Goal: Book appointment/travel/reservation

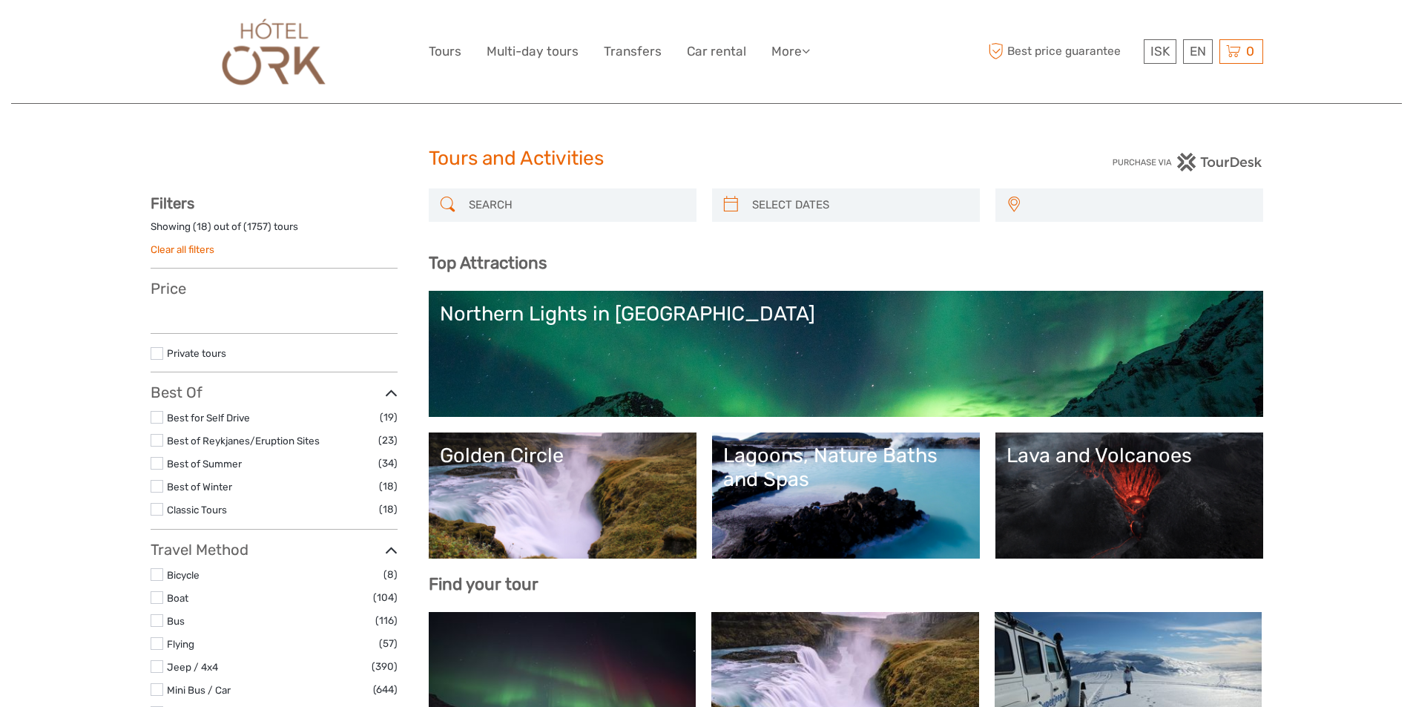
select select
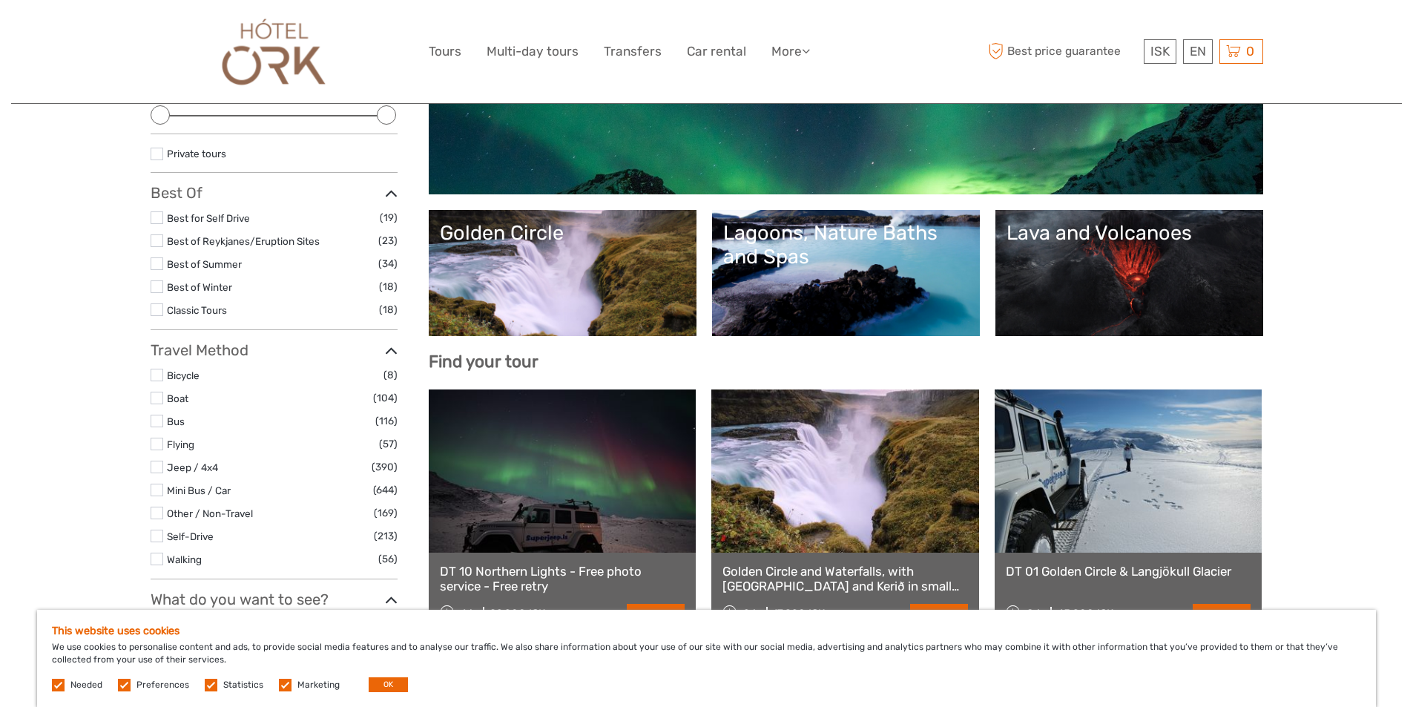
click at [162, 213] on label at bounding box center [157, 217] width 13 height 13
click at [0, 0] on input "checkbox" at bounding box center [0, 0] width 0 height 0
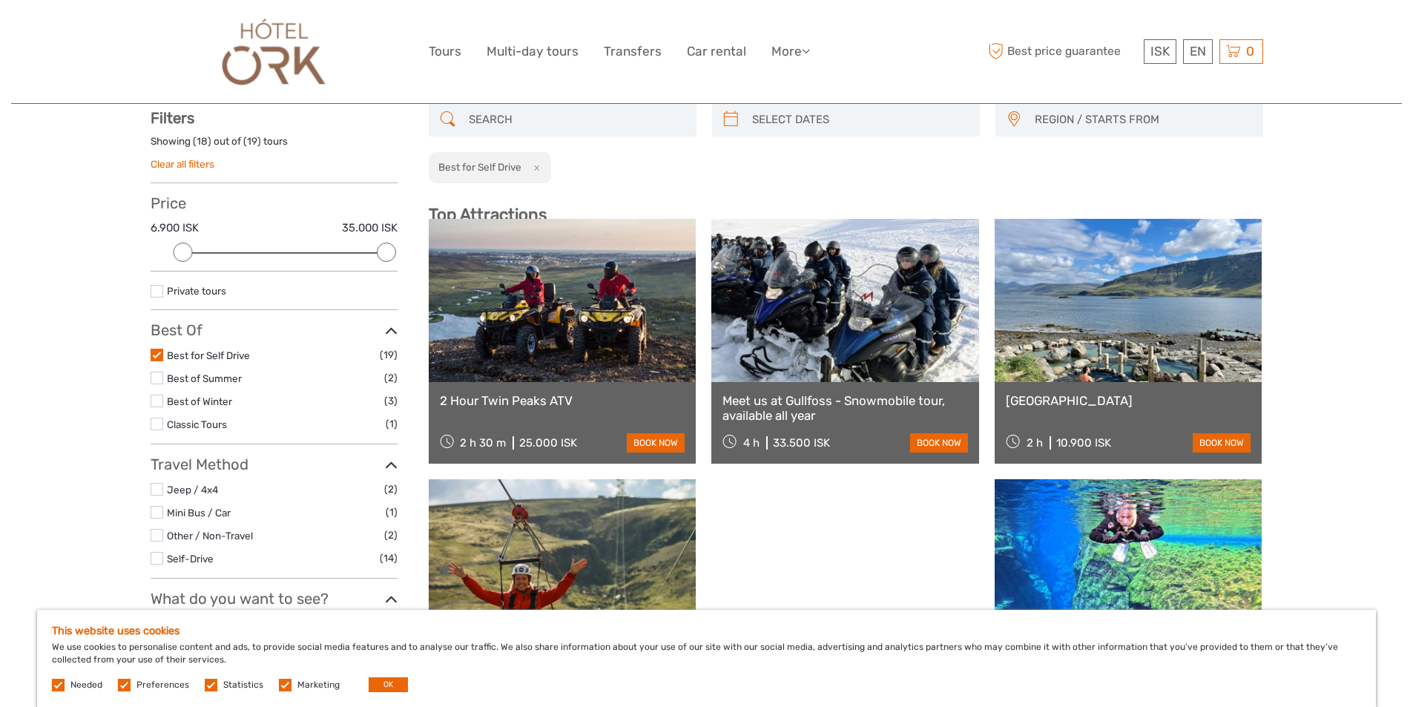
scroll to position [85, 0]
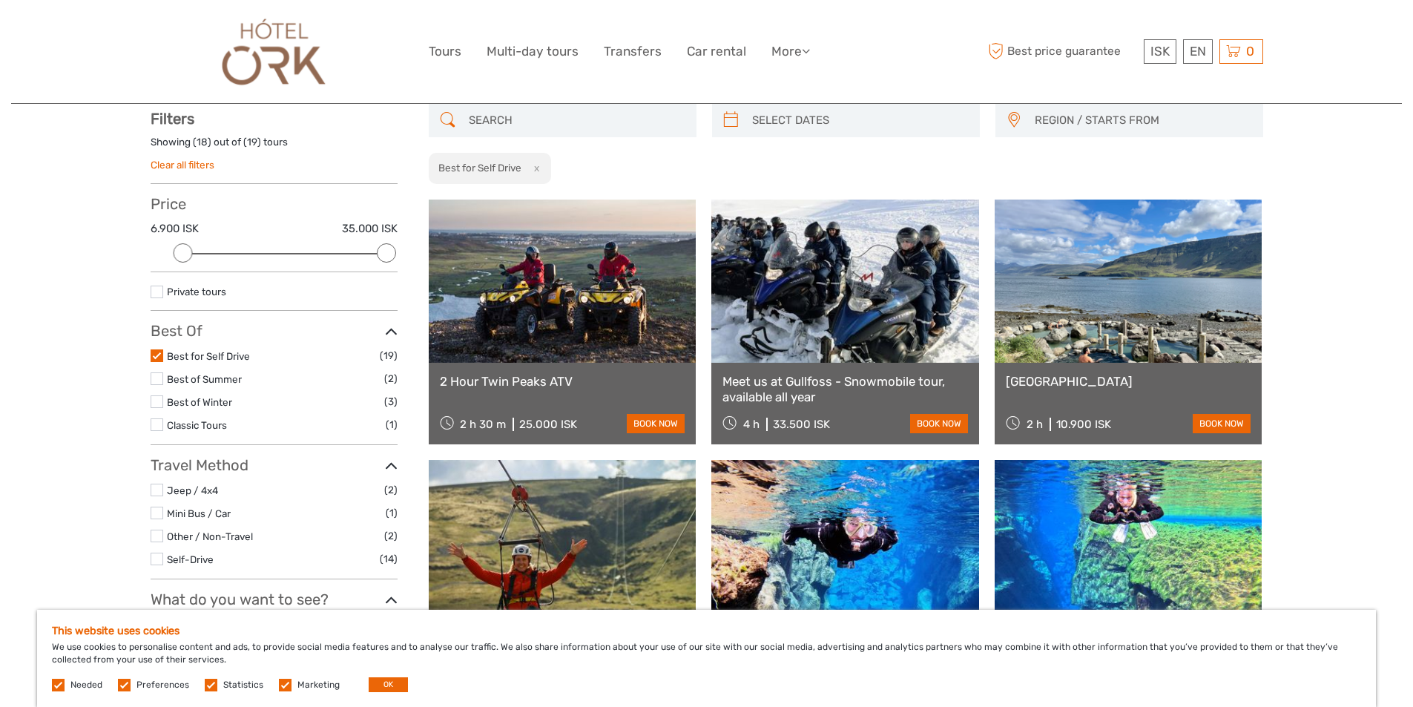
click at [153, 352] on label at bounding box center [157, 355] width 13 height 13
click at [0, 0] on input "checkbox" at bounding box center [0, 0] width 0 height 0
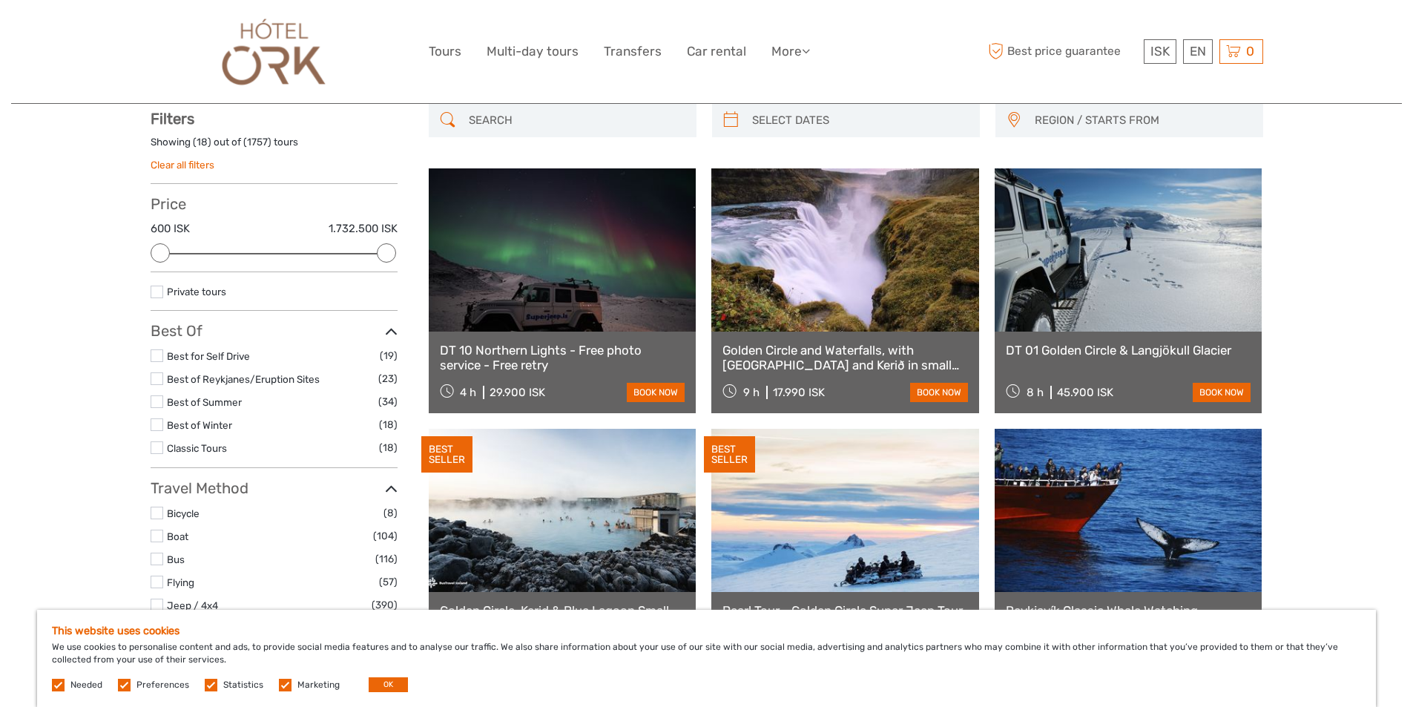
click at [159, 407] on label at bounding box center [157, 401] width 13 height 13
click at [0, 0] on input "checkbox" at bounding box center [0, 0] width 0 height 0
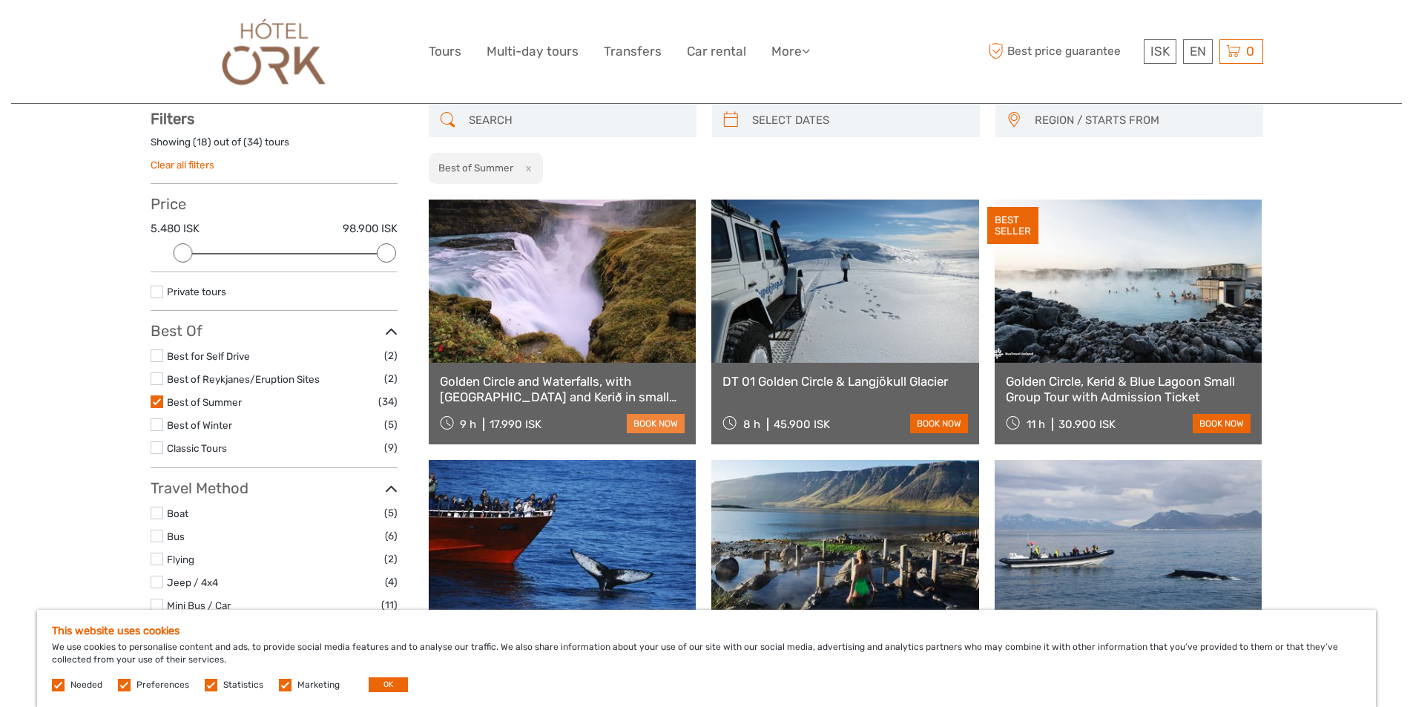
click at [666, 421] on link "book now" at bounding box center [656, 423] width 58 height 19
